Goal: Register for event/course

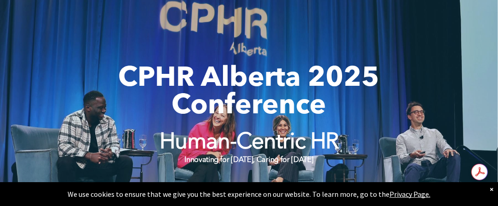
scroll to position [230, 0]
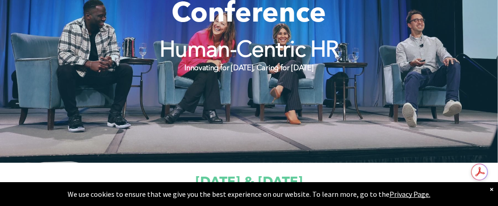
click at [249, 81] on div "CPHR Alberta 2025 Conference Human-Centric HR Innovating for [DATE], Caring for…" at bounding box center [248, 23] width 441 height 124
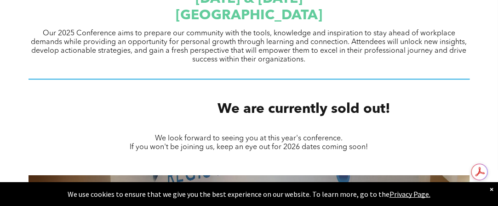
scroll to position [505, 0]
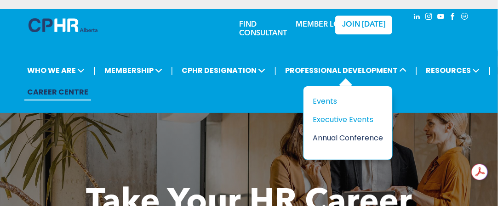
click at [334, 136] on div "Annual Conference" at bounding box center [343, 137] width 63 height 11
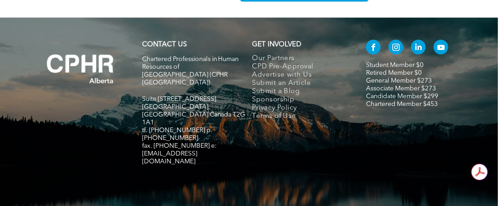
scroll to position [1566, 0]
